Goal: Find specific fact: Find specific fact

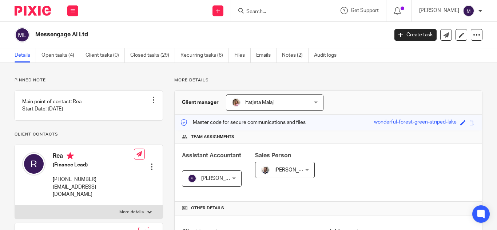
click at [260, 11] on div at bounding box center [280, 10] width 85 height 9
click at [268, 12] on input "Search" at bounding box center [278, 12] width 65 height 7
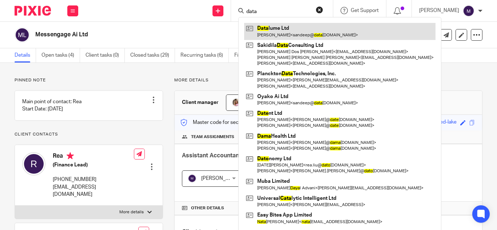
type input "data"
click at [298, 32] on link at bounding box center [339, 31] width 191 height 17
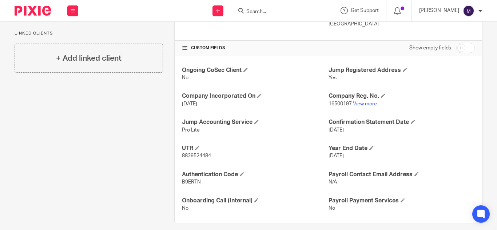
scroll to position [240, 0]
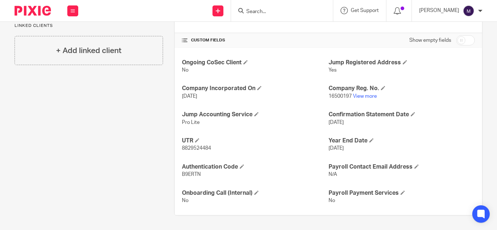
click at [182, 148] on span "8829524484" at bounding box center [196, 148] width 29 height 5
drag, startPoint x: 178, startPoint y: 148, endPoint x: 213, endPoint y: 148, distance: 35.3
click at [213, 148] on div "Ongoing CoSec Client No Jump Registered Address Yes Company Incorporated On [DA…" at bounding box center [328, 132] width 307 height 168
copy span "8829524484"
